Goal: Task Accomplishment & Management: Use online tool/utility

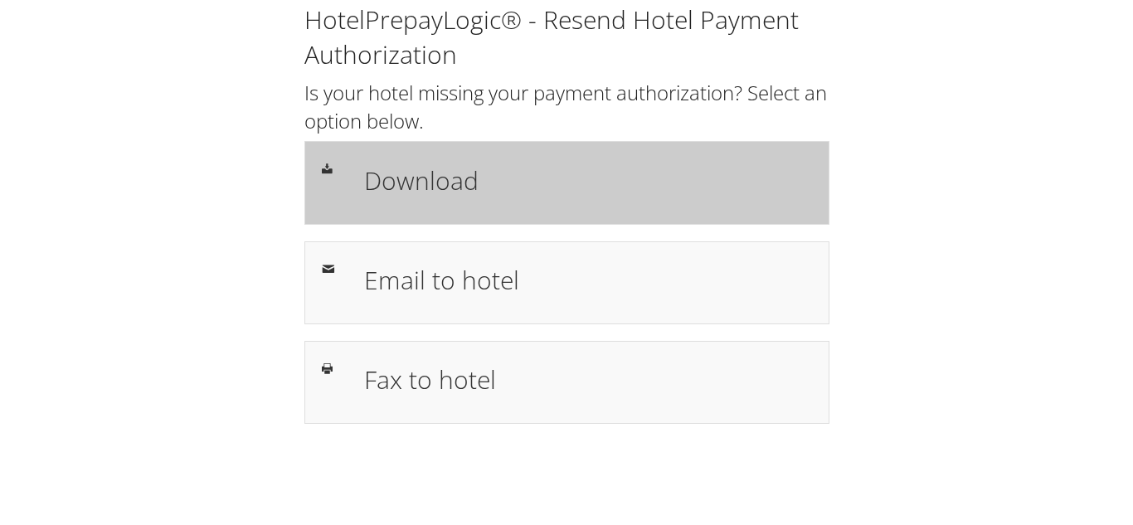
click at [451, 186] on h1 "Download" at bounding box center [587, 180] width 447 height 37
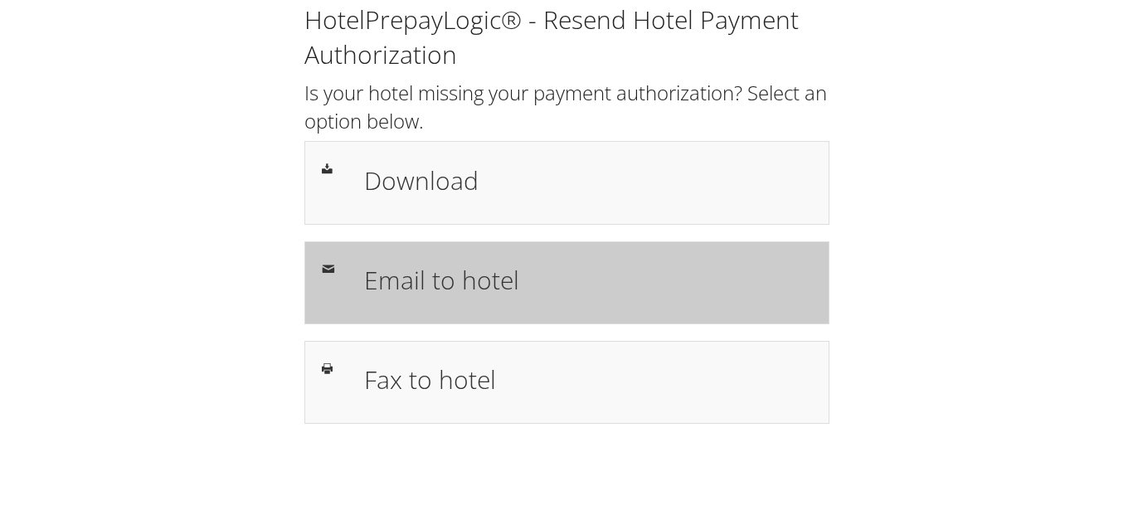
click at [426, 286] on h1 "Email to hotel" at bounding box center [587, 279] width 447 height 37
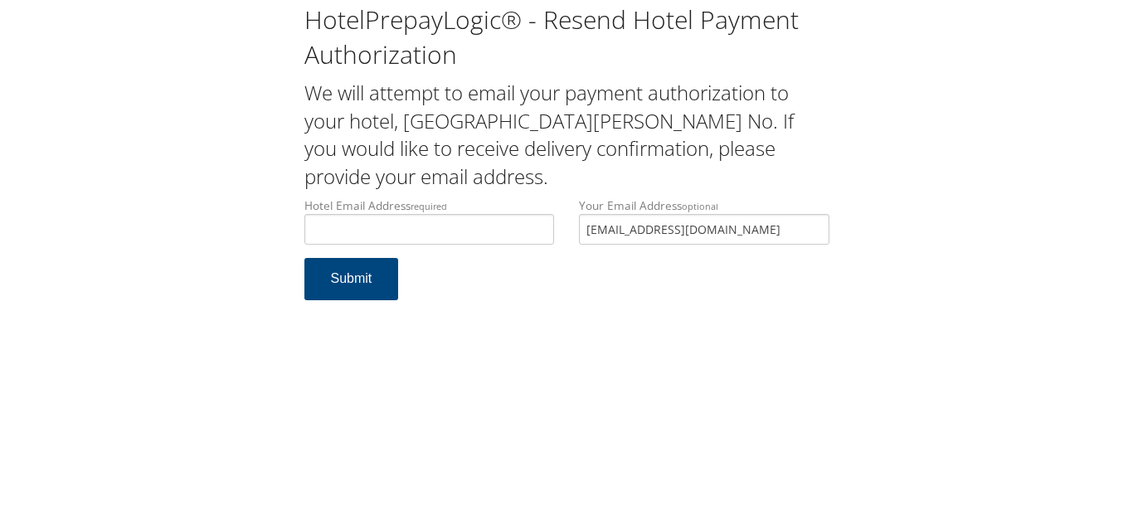
click at [573, 210] on div "Your Email Address optional [EMAIL_ADDRESS][DOMAIN_NAME]" at bounding box center [704, 227] width 275 height 61
click at [440, 229] on input "Hotel Email Address required" at bounding box center [429, 229] width 251 height 31
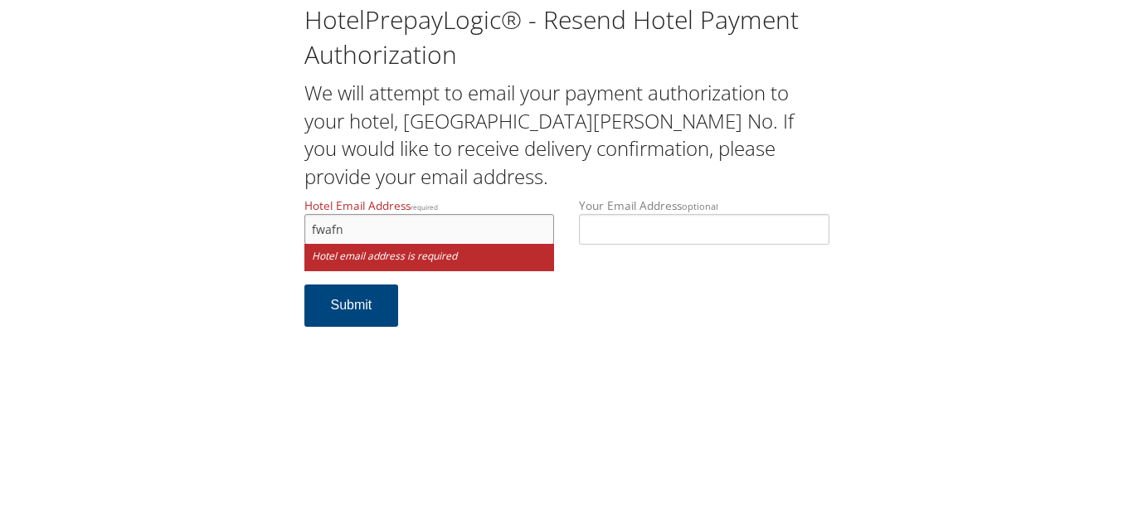
click at [336, 228] on input "fwafn" at bounding box center [429, 229] width 251 height 31
click at [348, 230] on input "fwafn" at bounding box center [429, 229] width 251 height 31
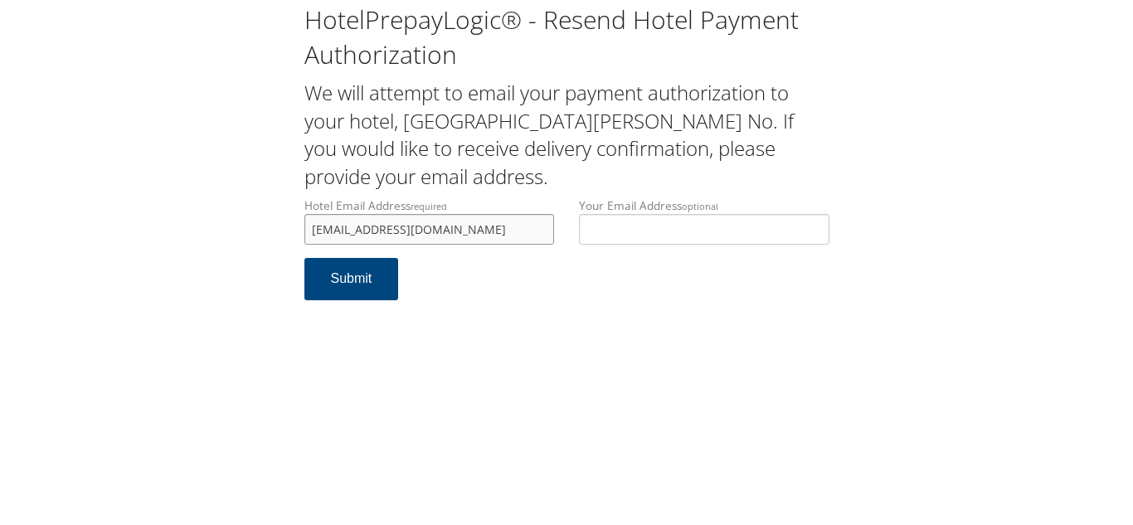
type input "fwafn@ighospitality.com"
click at [524, 324] on div "HotelPrepayLogic® - Resend Hotel Payment Authorization We will attempt to email…" at bounding box center [566, 262] width 1133 height 525
drag, startPoint x: 466, startPoint y: 234, endPoint x: 260, endPoint y: 234, distance: 205.7
click at [260, 234] on div "HotelPrepayLogic® - Resend Hotel Payment Authorization We will attempt to email…" at bounding box center [567, 158] width 1100 height 317
click at [586, 322] on div "HotelPrepayLogic® - Resend Hotel Payment Authorization We will attempt to email…" at bounding box center [566, 262] width 1133 height 525
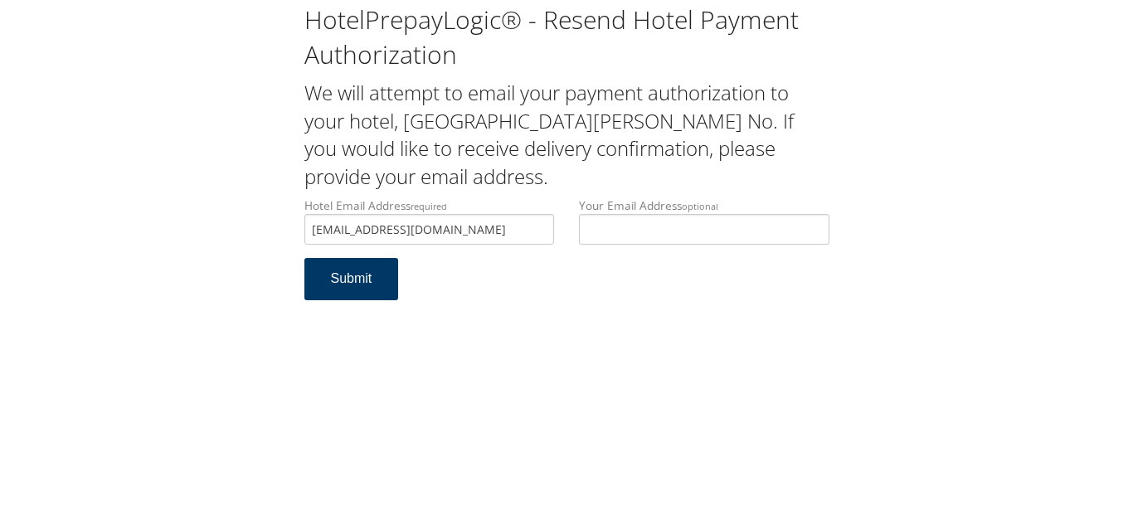
click at [352, 281] on button "Submit" at bounding box center [351, 279] width 95 height 42
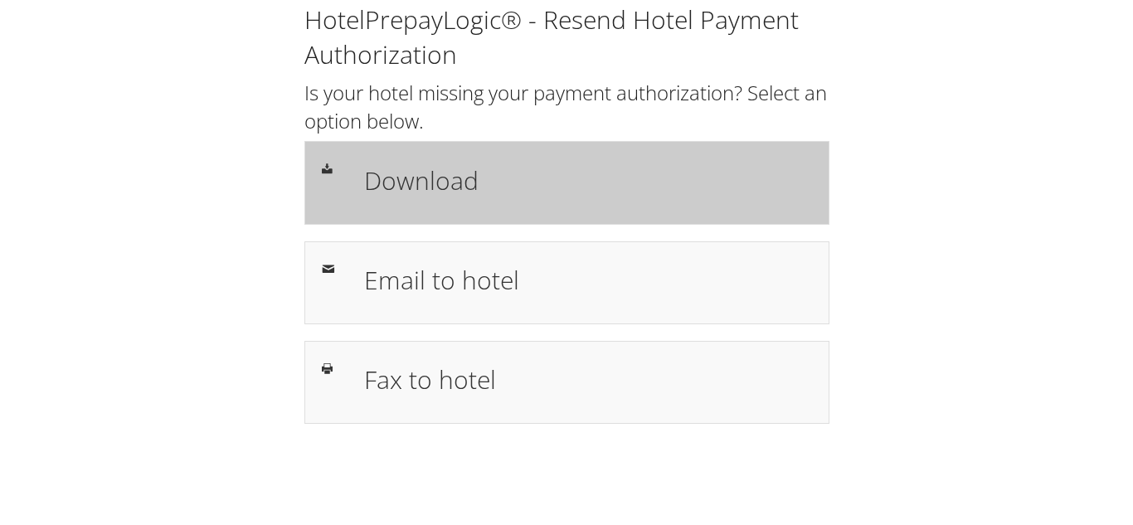
click at [442, 194] on h1 "Download" at bounding box center [587, 180] width 447 height 37
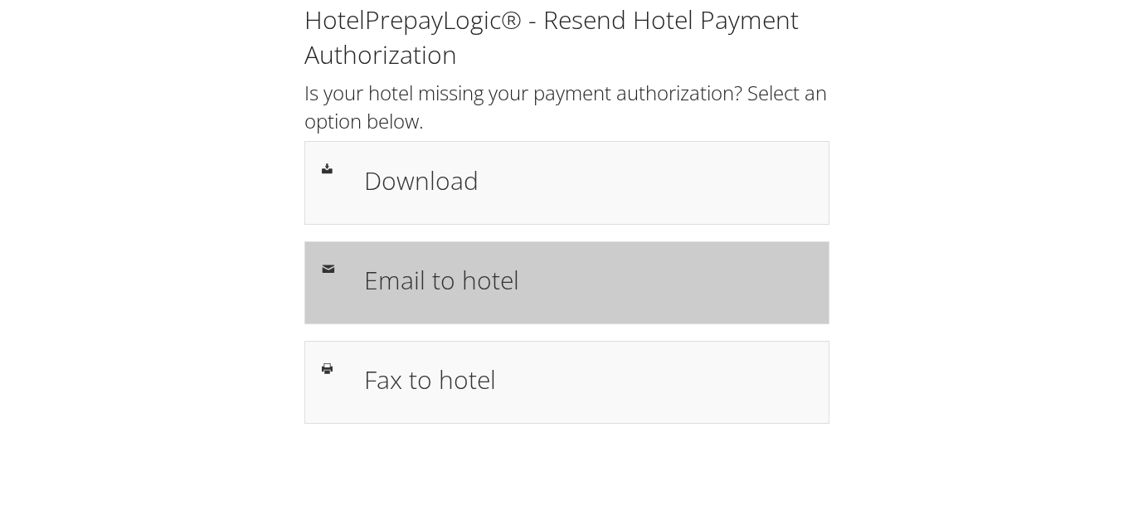
click at [432, 293] on h1 "Email to hotel" at bounding box center [587, 279] width 447 height 37
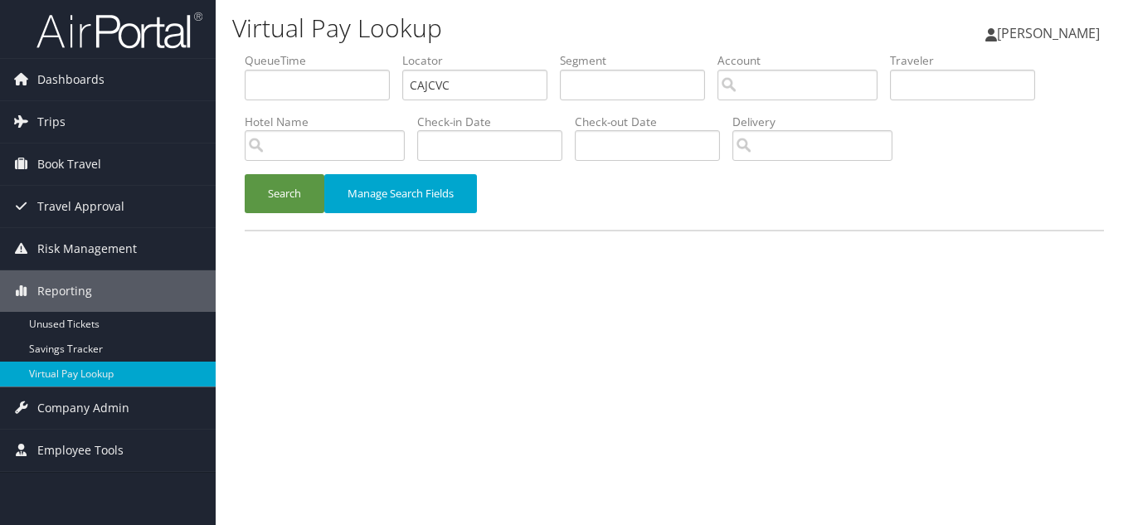
type input "CAJCVC"
click at [245, 174] on button "Search" at bounding box center [285, 193] width 80 height 39
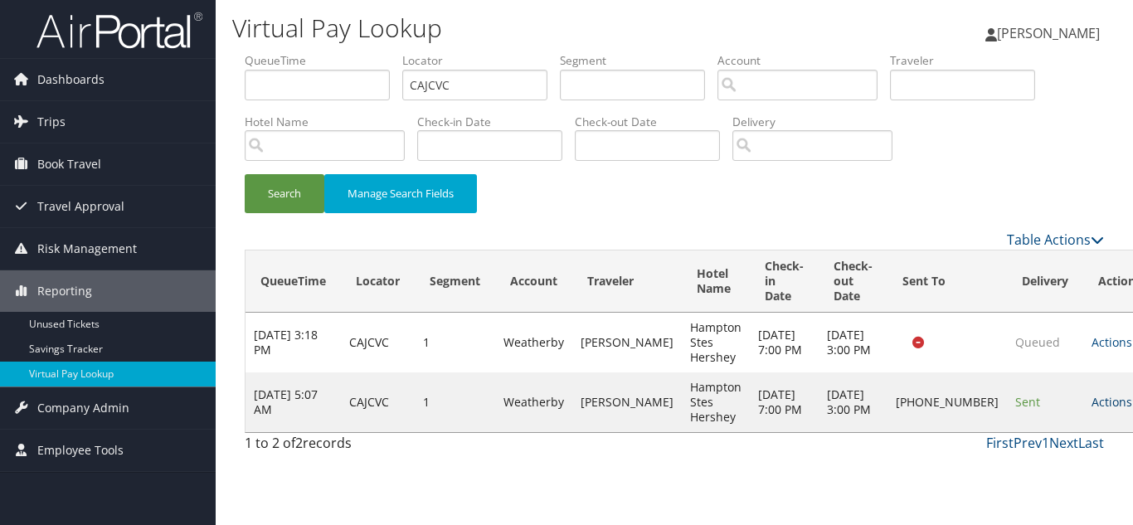
click at [1092, 406] on link "Actions" at bounding box center [1118, 402] width 52 height 16
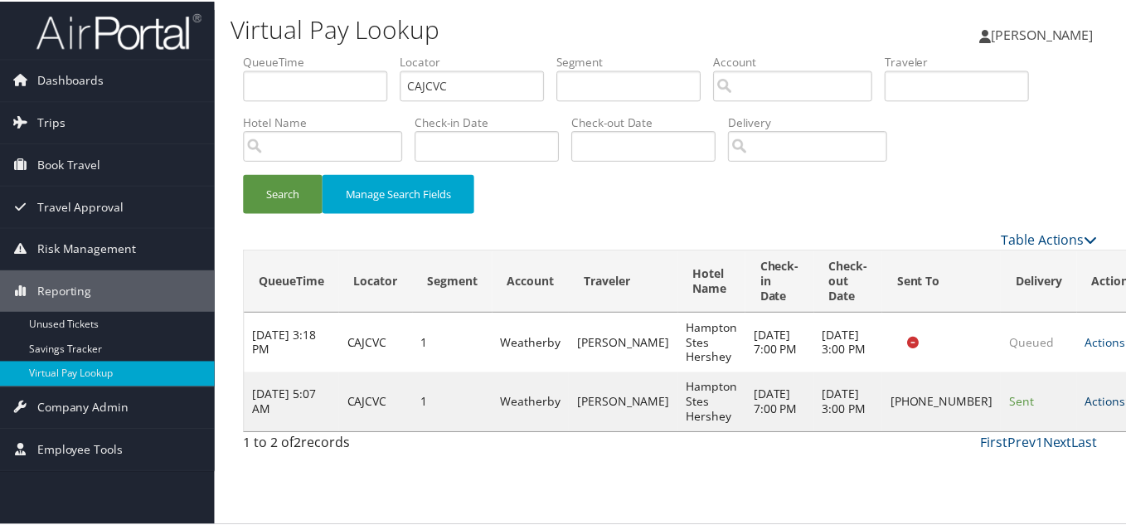
scroll to position [8, 0]
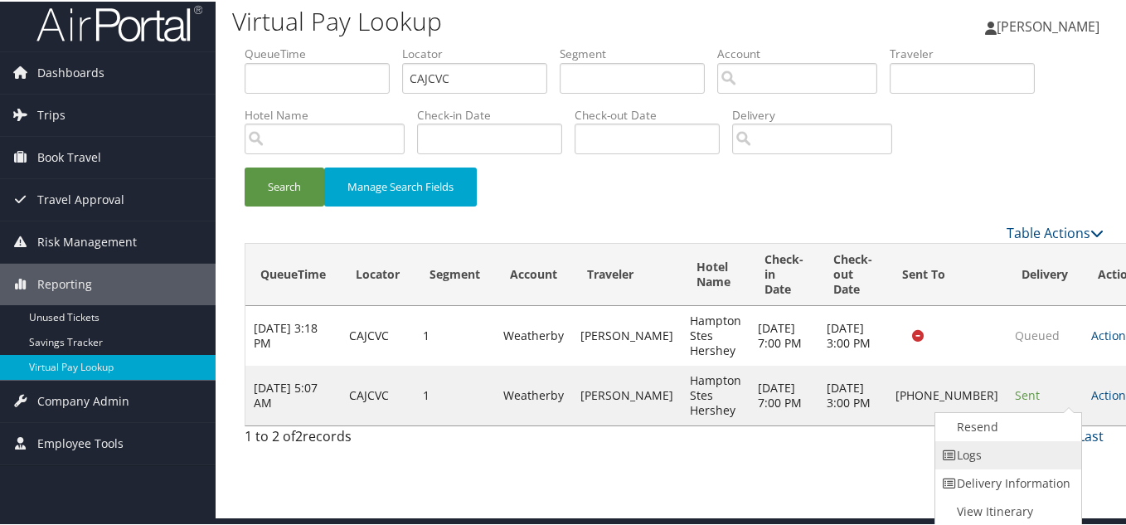
click at [979, 455] on link "Logs" at bounding box center [1007, 454] width 142 height 28
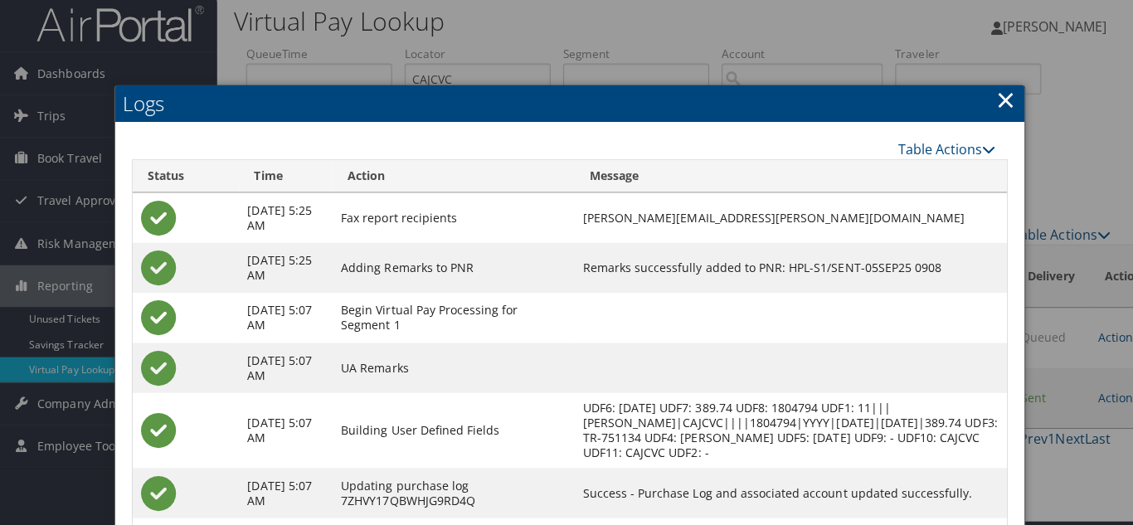
scroll to position [0, 0]
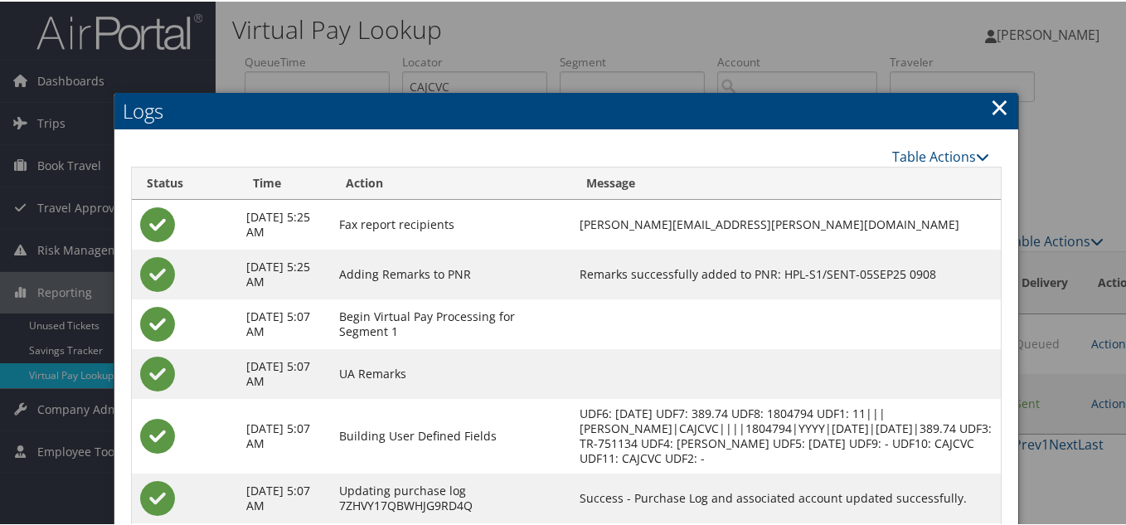
click at [997, 108] on link "×" at bounding box center [999, 105] width 19 height 33
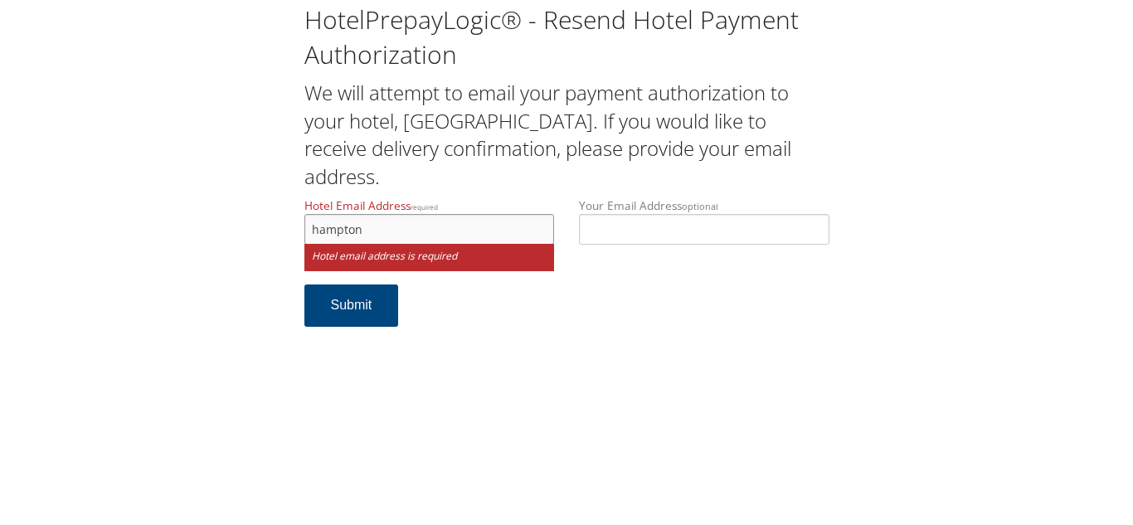
paste input "Hershey"
click at [371, 231] on input "hamptonHershey" at bounding box center [429, 229] width 251 height 31
click at [421, 231] on input "hamptonhershey" at bounding box center [429, 229] width 251 height 31
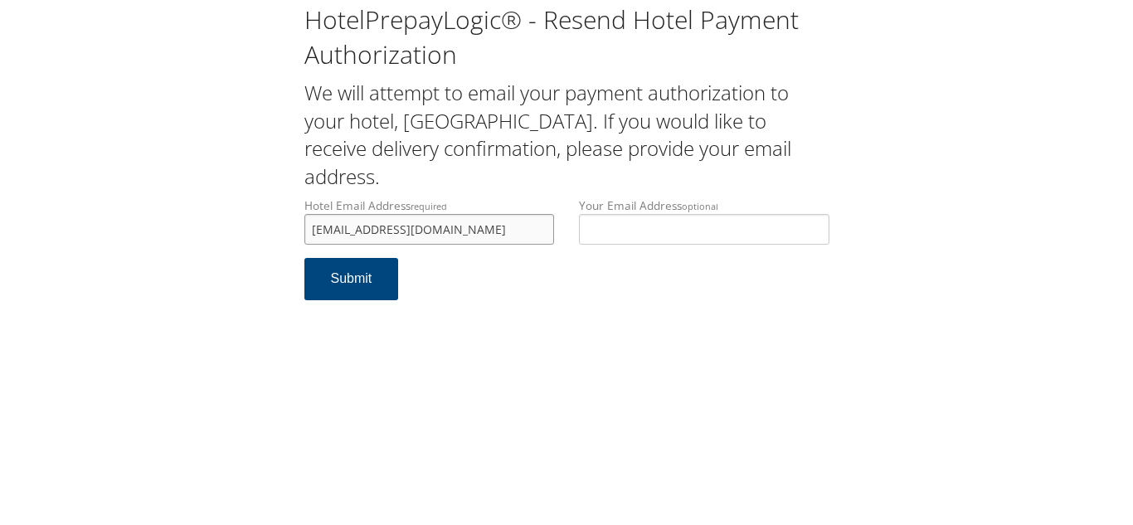
drag, startPoint x: 423, startPoint y: 231, endPoint x: 281, endPoint y: 231, distance: 141.8
click at [281, 231] on div "HotelPrepayLogic® - Resend Hotel Payment Authorization We will attempt to email…" at bounding box center [567, 158] width 1100 height 317
type input "hamptonhershey749@gmail.com"
click at [337, 265] on button "Submit" at bounding box center [351, 279] width 95 height 42
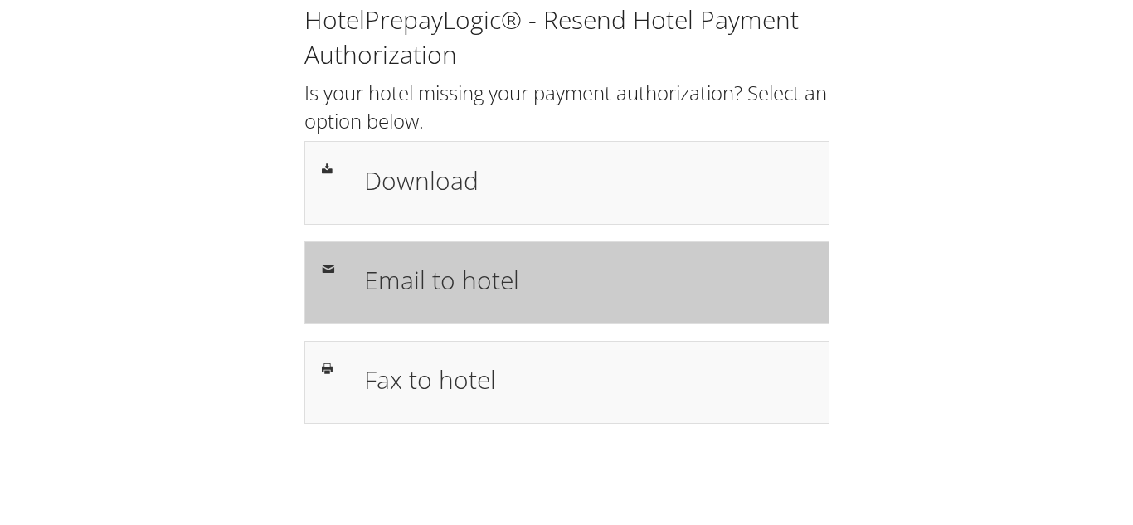
click at [553, 286] on h1 "Email to hotel" at bounding box center [587, 279] width 447 height 37
